Goal: Information Seeking & Learning: Learn about a topic

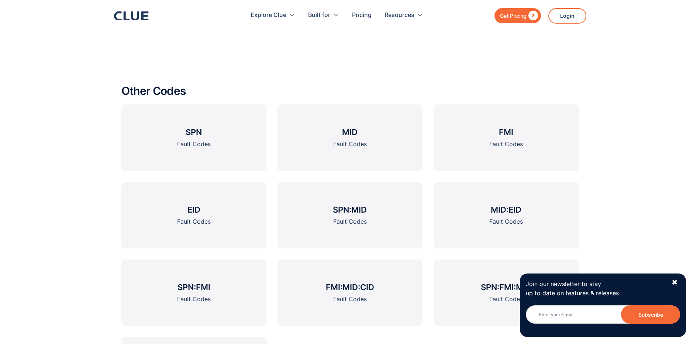
scroll to position [960, 0]
click at [194, 144] on div "Fault Codes" at bounding box center [194, 143] width 34 height 9
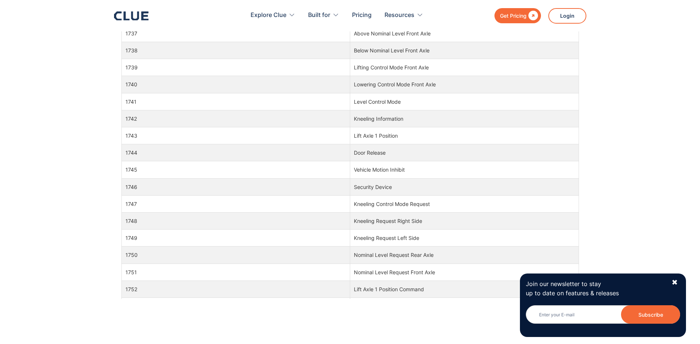
scroll to position [24109, 0]
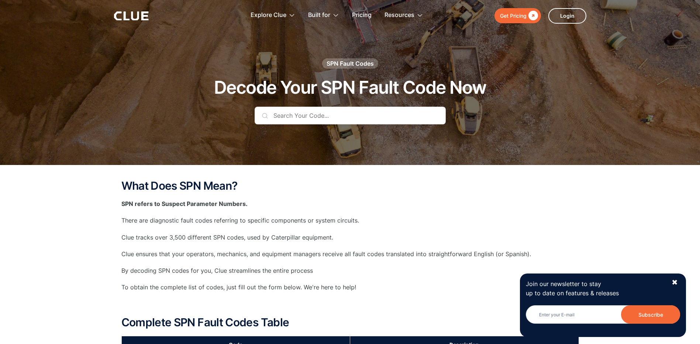
scroll to position [0, 0]
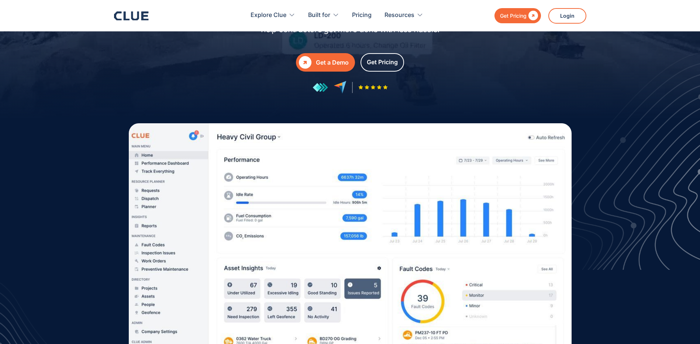
scroll to position [111, 0]
